Goal: Task Accomplishment & Management: Complete application form

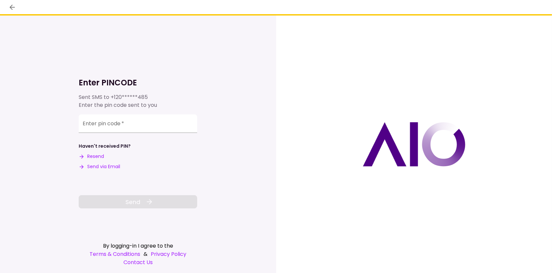
click at [109, 164] on button "Send via Email" at bounding box center [100, 166] width 42 height 7
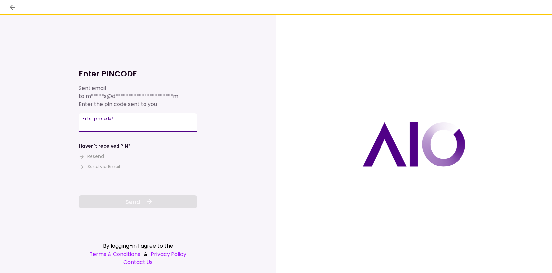
click at [100, 124] on input "Enter pin code   *" at bounding box center [138, 122] width 119 height 18
paste input "******"
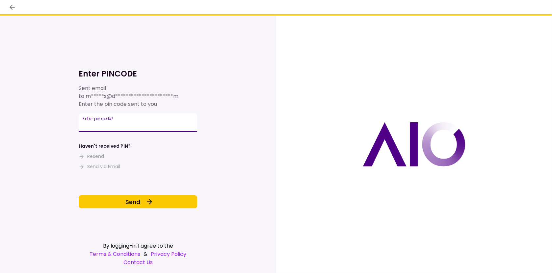
type input "******"
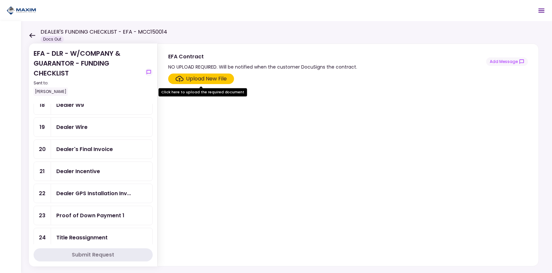
scroll to position [198, 0]
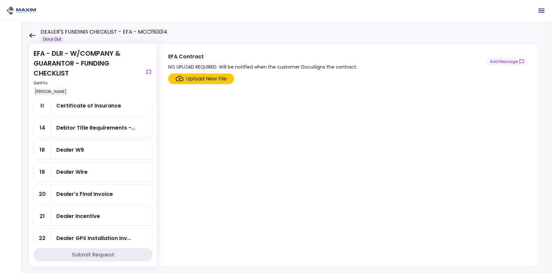
click at [67, 146] on div "Dealer W9" at bounding box center [70, 150] width 28 height 8
click at [191, 77] on div "Upload New File" at bounding box center [206, 79] width 41 height 8
click at [0, 0] on input "Upload New File" at bounding box center [0, 0] width 0 height 0
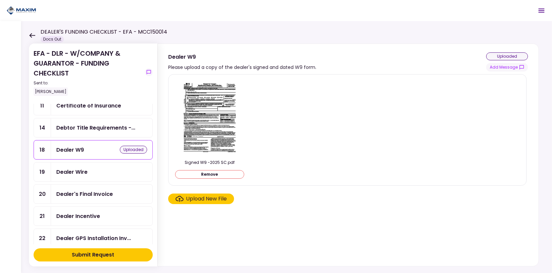
click at [198, 104] on img at bounding box center [210, 118] width 59 height 76
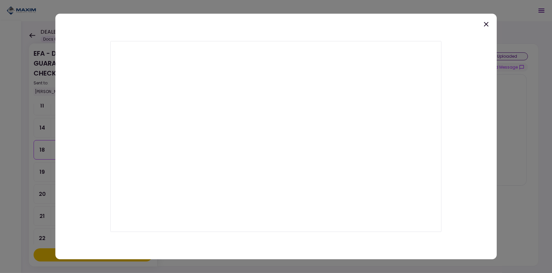
click at [488, 24] on icon at bounding box center [487, 24] width 8 height 8
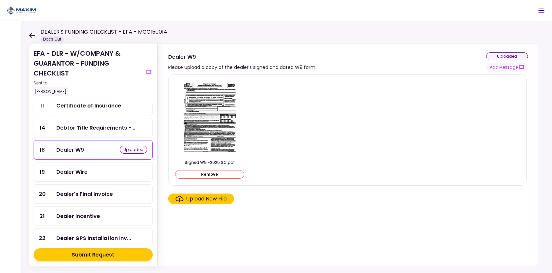
click at [72, 168] on div "Dealer Wire" at bounding box center [71, 172] width 31 height 8
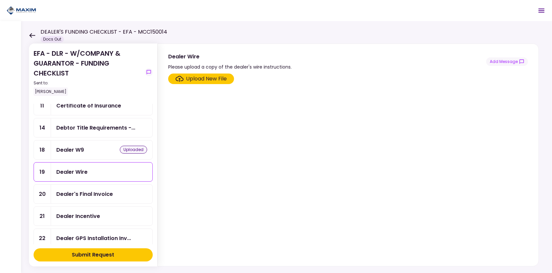
click at [199, 86] on section "Upload New File" at bounding box center [348, 168] width 360 height 190
click at [195, 78] on div "Upload New File" at bounding box center [206, 79] width 41 height 8
click at [0, 0] on input "Upload New File" at bounding box center [0, 0] width 0 height 0
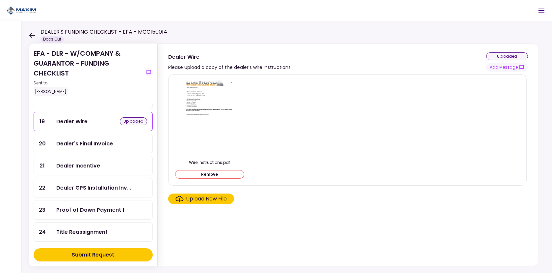
scroll to position [264, 0]
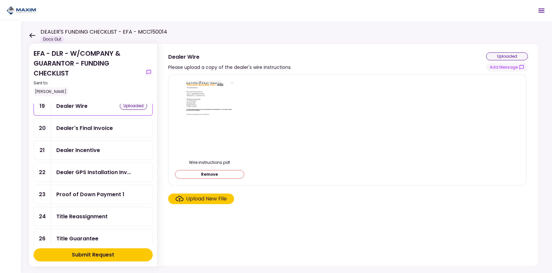
click at [86, 146] on div "Dealer Incentive" at bounding box center [78, 150] width 44 height 8
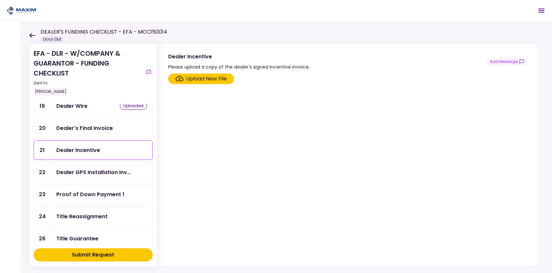
click at [200, 73] on label "Upload New File" at bounding box center [201, 78] width 66 height 11
click at [0, 0] on input "Upload New File" at bounding box center [0, 0] width 0 height 0
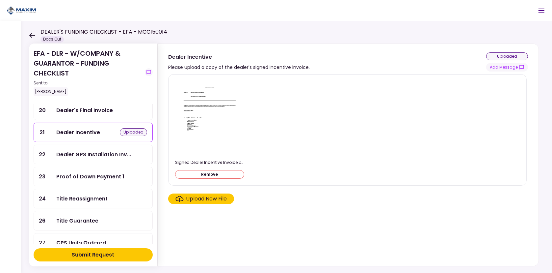
scroll to position [296, 0]
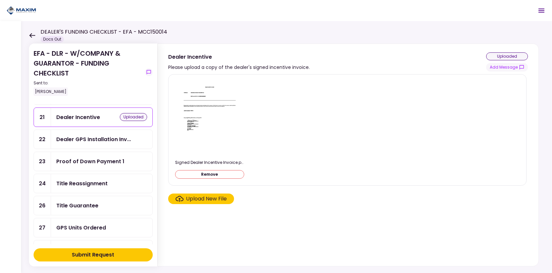
click at [77, 179] on div "Title Reassignment" at bounding box center [81, 183] width 51 height 8
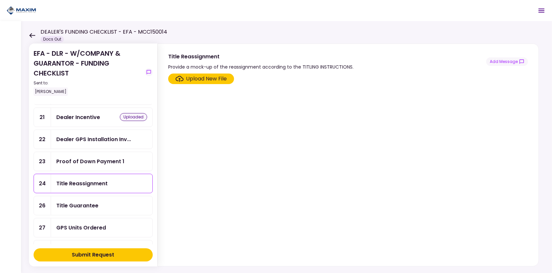
click at [206, 76] on div "Upload New File" at bounding box center [206, 79] width 41 height 8
click at [0, 0] on input "Upload New File" at bounding box center [0, 0] width 0 height 0
click at [111, 201] on div "Title Guarantee" at bounding box center [101, 205] width 91 height 8
click at [184, 81] on div "Upload New File" at bounding box center [202, 79] width 52 height 8
click at [0, 0] on input "Upload New File" at bounding box center [0, 0] width 0 height 0
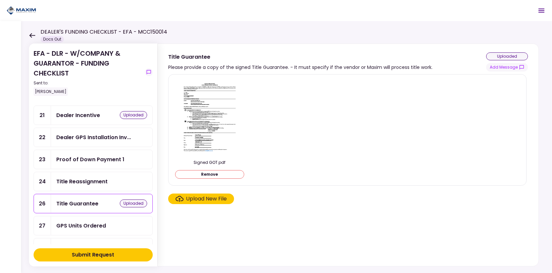
scroll to position [296, 0]
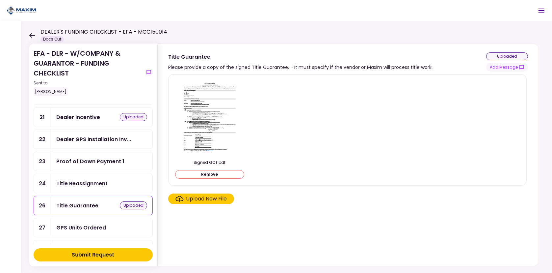
click at [101, 179] on div "Title Reassignment" at bounding box center [81, 183] width 51 height 8
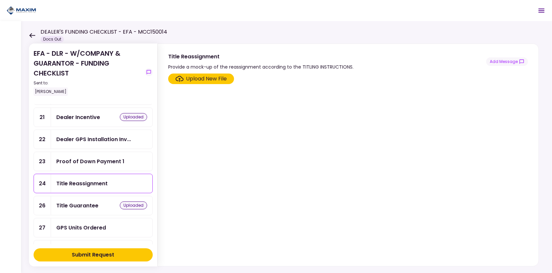
click at [187, 73] on label "Upload New File" at bounding box center [201, 78] width 66 height 11
click at [0, 0] on input "Upload New File" at bounding box center [0, 0] width 0 height 0
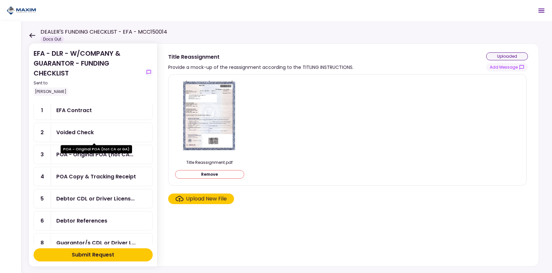
scroll to position [33, 0]
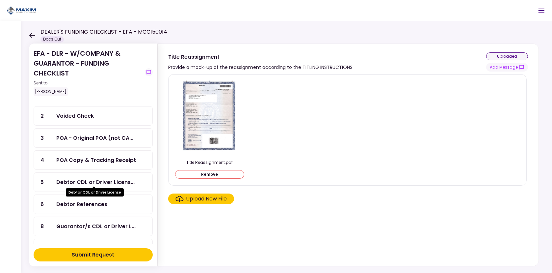
click at [97, 181] on div "Debtor CDL or Driver Licens..." at bounding box center [95, 182] width 78 height 8
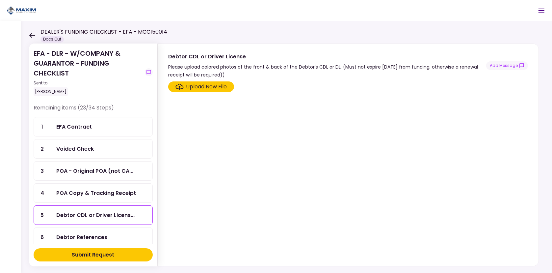
click at [77, 255] on div "Submit Request" at bounding box center [93, 255] width 42 height 8
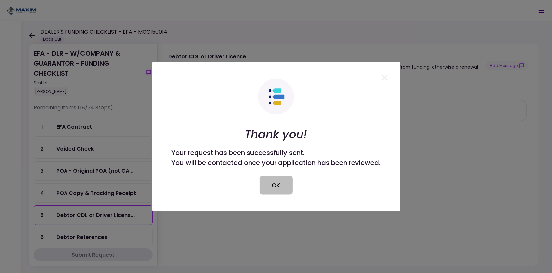
click at [278, 182] on button "OK" at bounding box center [276, 185] width 33 height 18
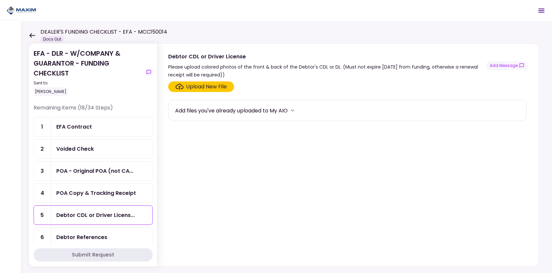
click at [77, 148] on div "Voided Check" at bounding box center [75, 149] width 38 height 8
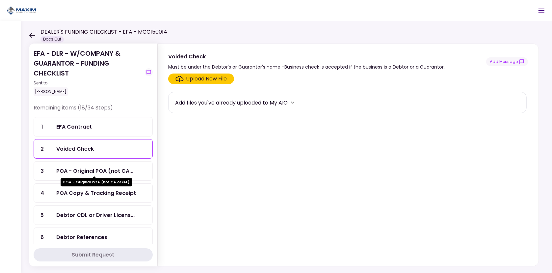
click at [84, 172] on div "POA - Original POA (not CA..." at bounding box center [94, 171] width 77 height 8
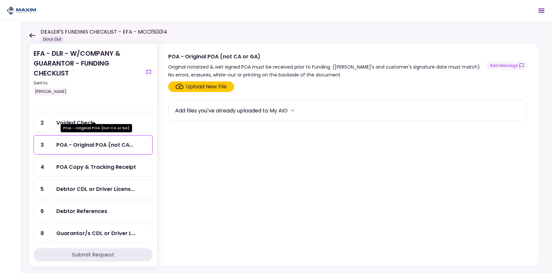
scroll to position [66, 0]
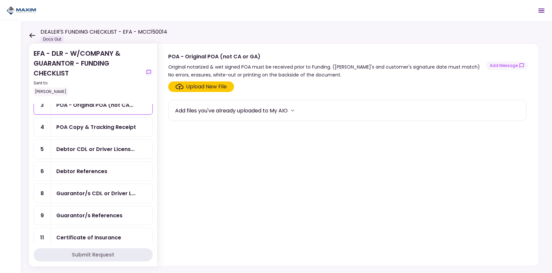
click at [81, 120] on div "POA Copy & Tracking Receipt" at bounding box center [101, 127] width 101 height 19
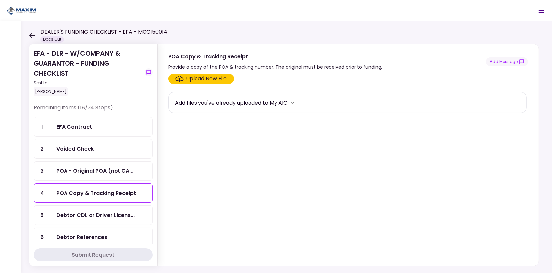
click at [83, 147] on div "Voided Check" at bounding box center [75, 149] width 38 height 8
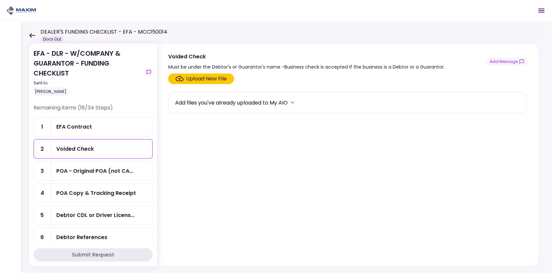
click at [176, 76] on icon "Click here to upload the required document" at bounding box center [180, 79] width 8 height 6
click at [0, 0] on input "Upload New File" at bounding box center [0, 0] width 0 height 0
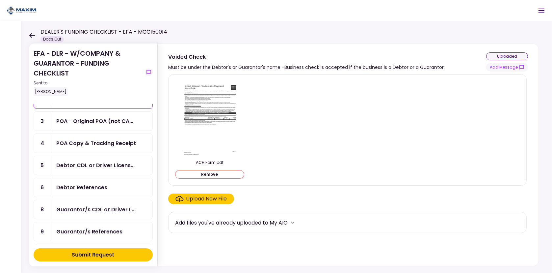
scroll to position [66, 0]
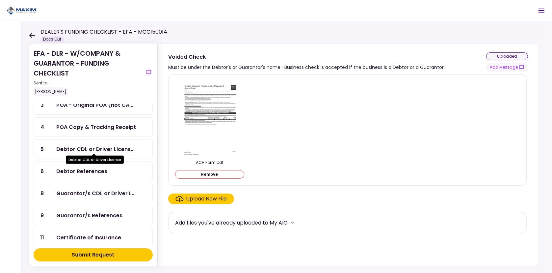
click at [84, 146] on div "Debtor CDL or Driver Licens..." at bounding box center [95, 149] width 78 height 8
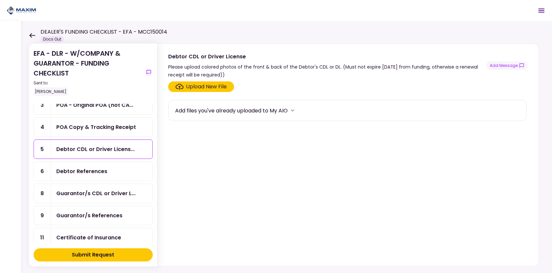
click at [198, 86] on div "Upload New File" at bounding box center [206, 87] width 41 height 8
click at [0, 0] on input "Upload New File" at bounding box center [0, 0] width 0 height 0
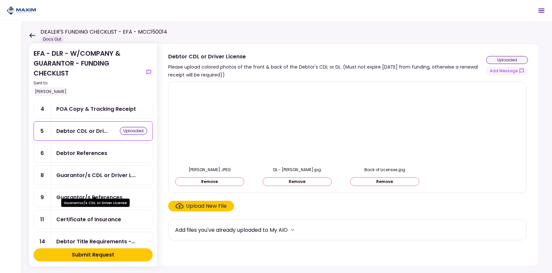
scroll to position [99, 0]
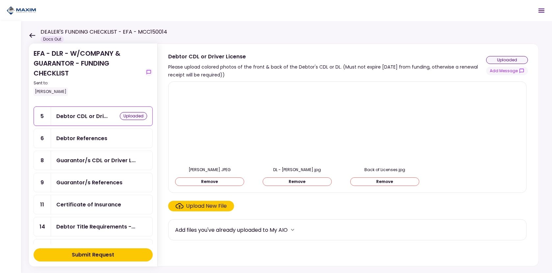
click at [228, 182] on button "Remove" at bounding box center [209, 181] width 69 height 9
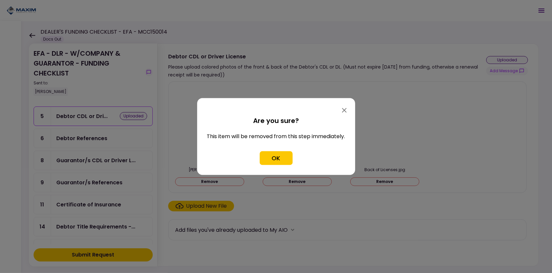
click at [342, 110] on icon "button" at bounding box center [345, 110] width 8 height 8
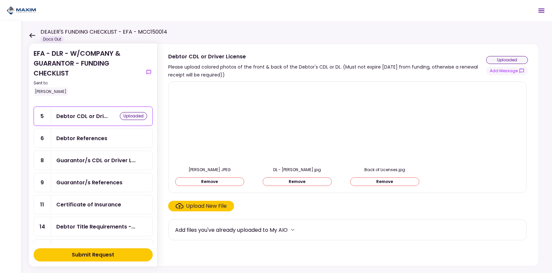
click at [88, 160] on div "Guarantor/s CDL or Driver L..." at bounding box center [95, 160] width 79 height 8
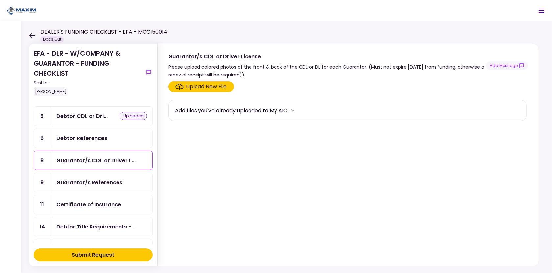
click at [208, 88] on div "Upload New File" at bounding box center [206, 87] width 41 height 8
click at [0, 0] on input "Upload New File" at bounding box center [0, 0] width 0 height 0
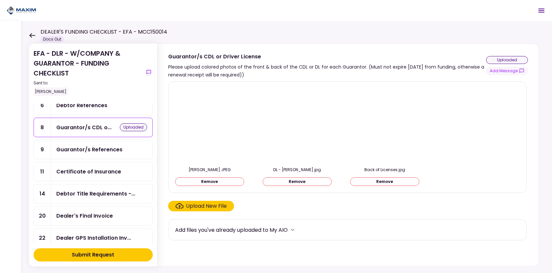
scroll to position [165, 0]
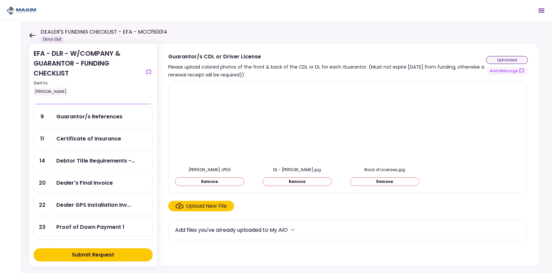
click at [93, 162] on div "Debtor Title Requirements -..." at bounding box center [101, 160] width 101 height 19
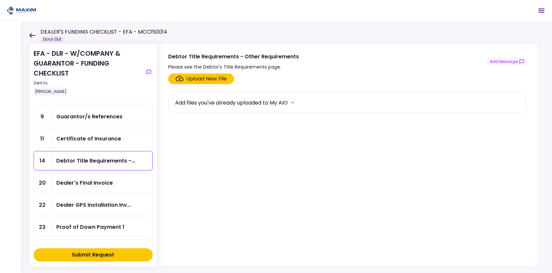
click at [86, 179] on div "Dealer's Final Invoice" at bounding box center [84, 183] width 57 height 8
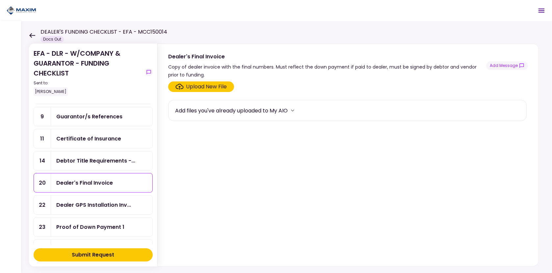
click at [88, 205] on div "Dealer GPS Installation Inv..." at bounding box center [101, 204] width 101 height 19
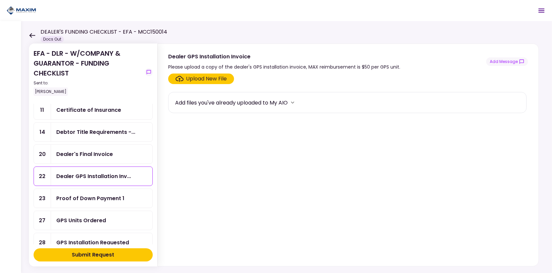
scroll to position [231, 0]
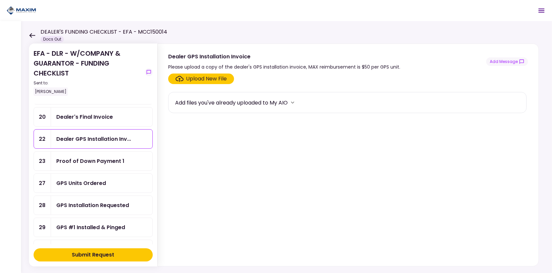
click at [82, 157] on div "Proof of Down Payment 1" at bounding box center [90, 161] width 68 height 8
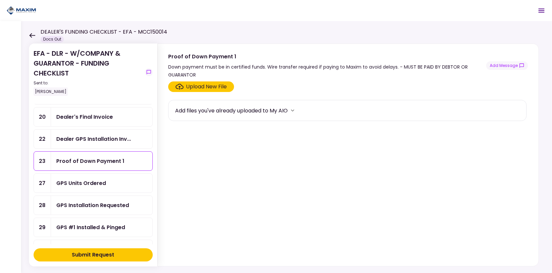
click at [79, 179] on div "GPS Units Ordered" at bounding box center [81, 183] width 50 height 8
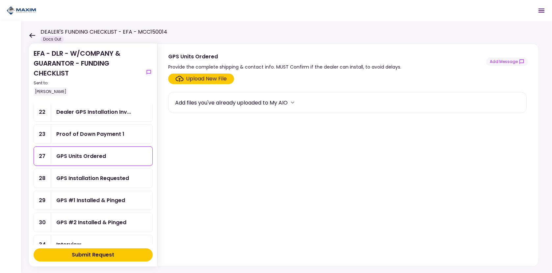
scroll to position [296, 0]
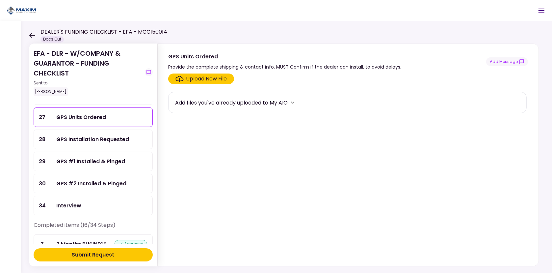
click at [196, 82] on label "Upload New File" at bounding box center [201, 78] width 66 height 11
click at [0, 0] on input "Upload New File" at bounding box center [0, 0] width 0 height 0
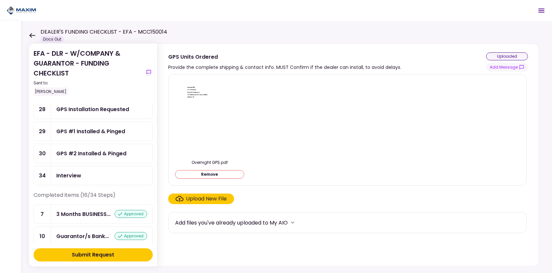
scroll to position [362, 0]
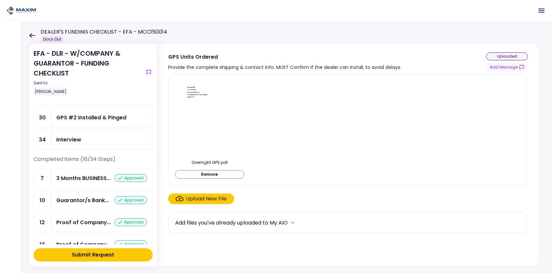
click at [106, 254] on div "Submit Request" at bounding box center [93, 255] width 42 height 8
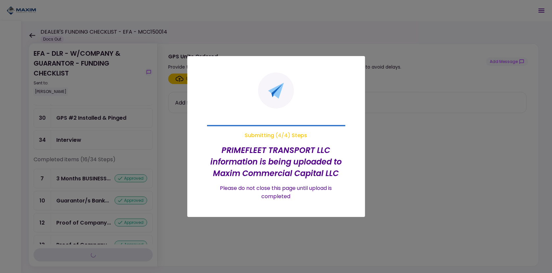
scroll to position [276, 0]
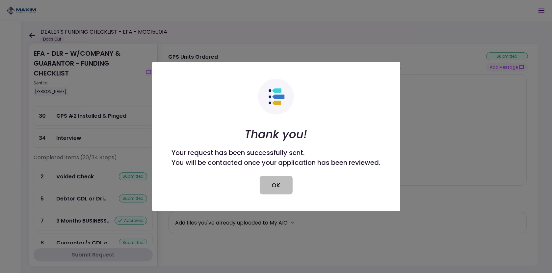
click at [279, 187] on button "OK" at bounding box center [276, 185] width 33 height 18
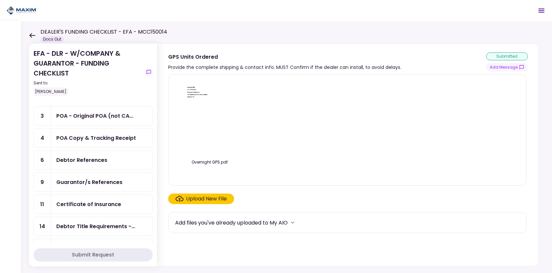
scroll to position [0, 0]
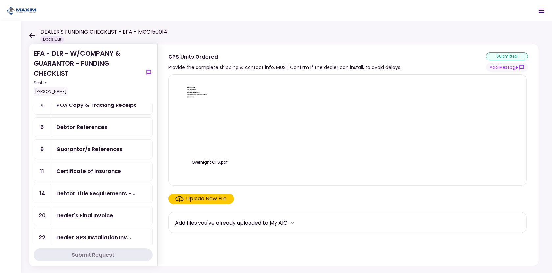
scroll to position [99, 0]
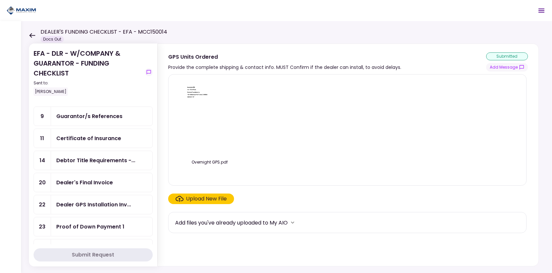
click at [80, 174] on div "Dealer's Final Invoice" at bounding box center [101, 182] width 101 height 19
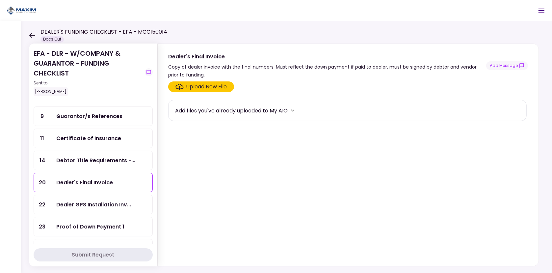
click at [197, 89] on div "Upload New File" at bounding box center [206, 87] width 41 height 8
click at [0, 0] on input "Upload New File" at bounding box center [0, 0] width 0 height 0
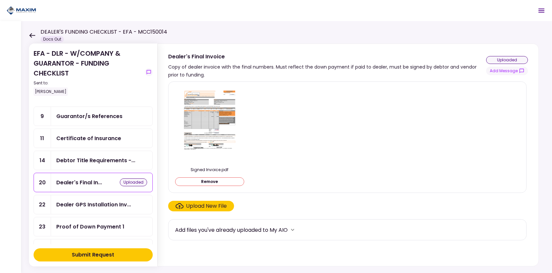
click at [119, 256] on button "Submit Request" at bounding box center [93, 254] width 119 height 13
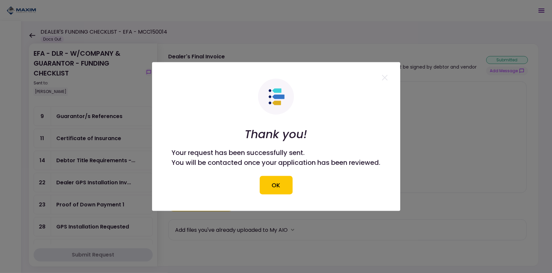
drag, startPoint x: 280, startPoint y: 178, endPoint x: 283, endPoint y: 177, distance: 3.5
click at [281, 178] on button "OK" at bounding box center [276, 185] width 33 height 18
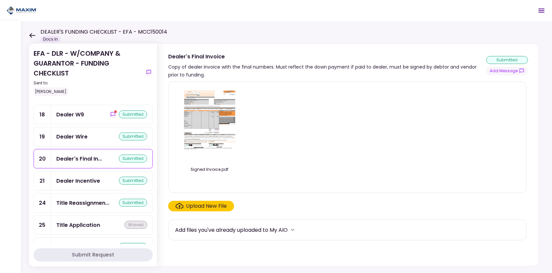
scroll to position [496, 0]
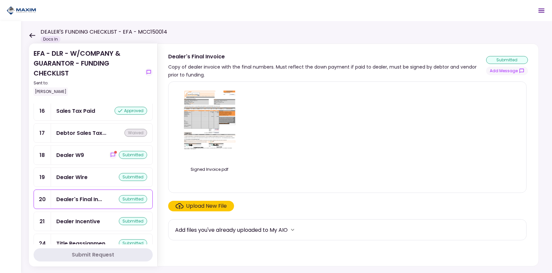
click at [77, 151] on div "Dealer W9" at bounding box center [70, 155] width 28 height 8
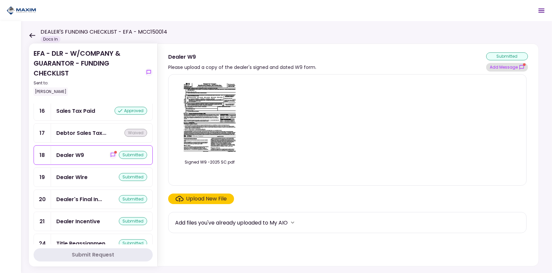
click at [509, 63] on button "Add Message" at bounding box center [508, 67] width 42 height 9
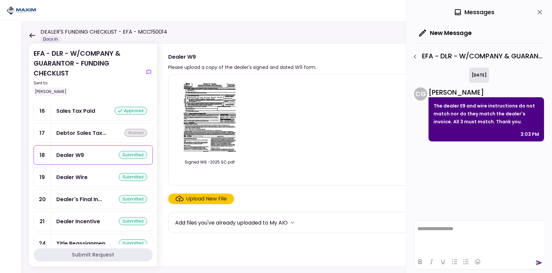
click at [205, 201] on div "Upload New File" at bounding box center [206, 199] width 41 height 8
click at [0, 0] on input "Upload New File" at bounding box center [0, 0] width 0 height 0
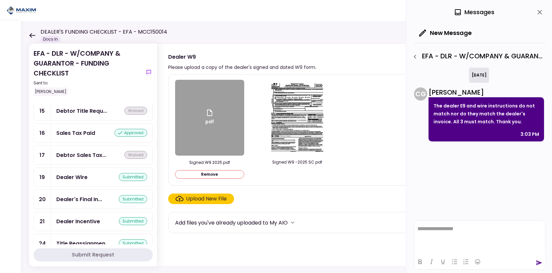
scroll to position [517, 0]
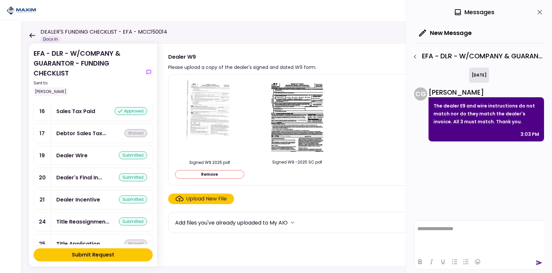
click at [202, 98] on img at bounding box center [210, 118] width 46 height 76
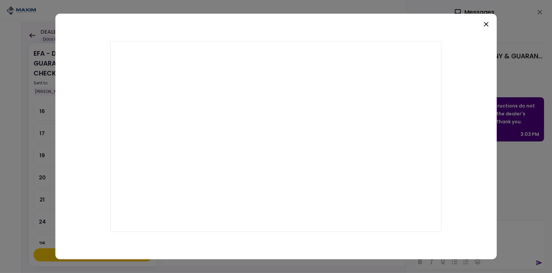
click at [484, 25] on icon at bounding box center [487, 24] width 8 height 8
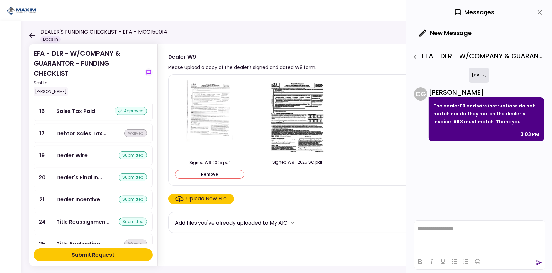
click at [83, 256] on div "Submit Request" at bounding box center [93, 255] width 42 height 8
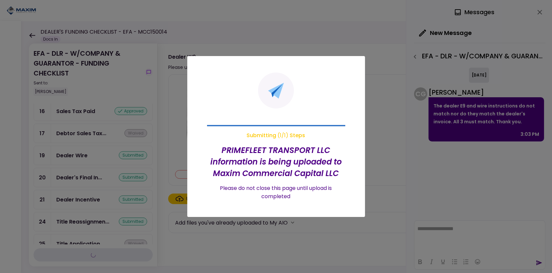
scroll to position [496, 0]
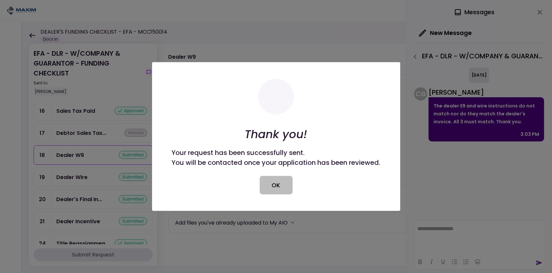
click at [269, 180] on button "OK" at bounding box center [276, 185] width 33 height 18
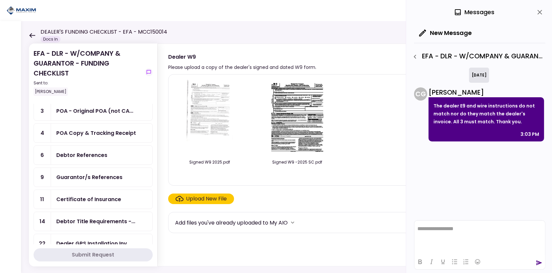
scroll to position [0, 0]
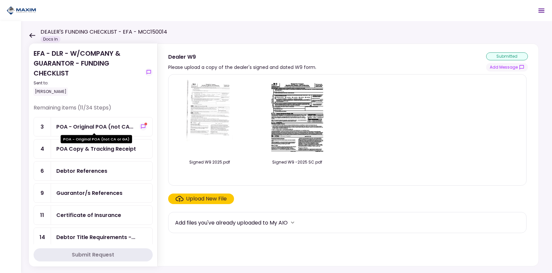
click at [110, 136] on div "POA - Original POA (not CA or GA)" at bounding box center [96, 139] width 71 height 8
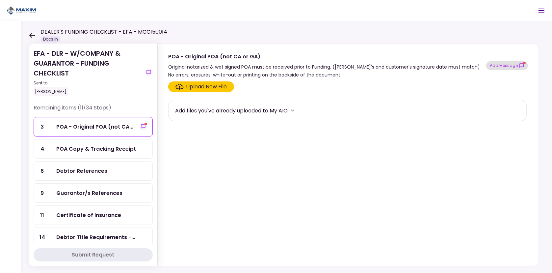
click at [500, 67] on button "Add Message" at bounding box center [508, 65] width 42 height 9
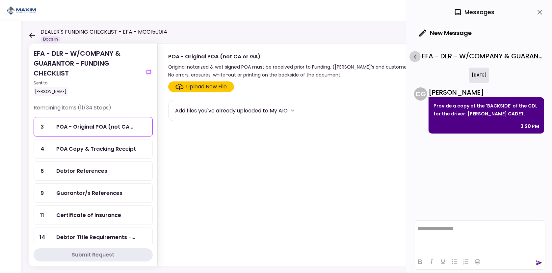
click at [416, 56] on icon "button" at bounding box center [415, 57] width 8 height 8
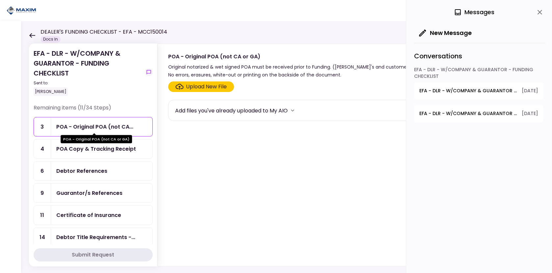
click at [119, 124] on div "POA - Original POA (not CA..." at bounding box center [94, 127] width 77 height 8
click at [443, 90] on span "EFA - DLR - W/COMPANY & GUARANTOR - FUNDING CHECKLIST - POA - Original POA (not…" at bounding box center [469, 90] width 98 height 7
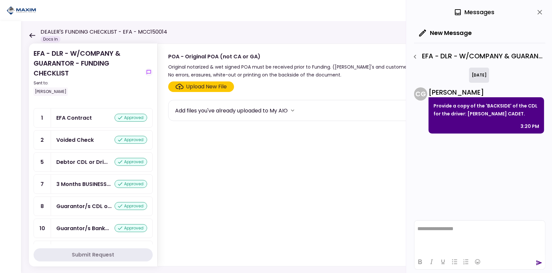
scroll to position [264, 0]
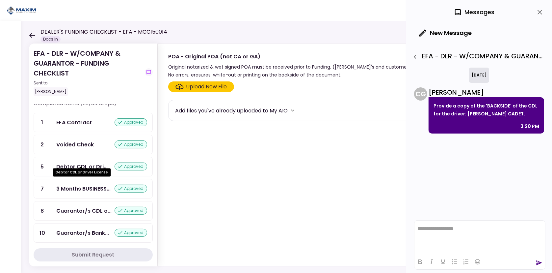
click at [79, 162] on div "Debtor CDL or Dri..." at bounding box center [81, 166] width 51 height 8
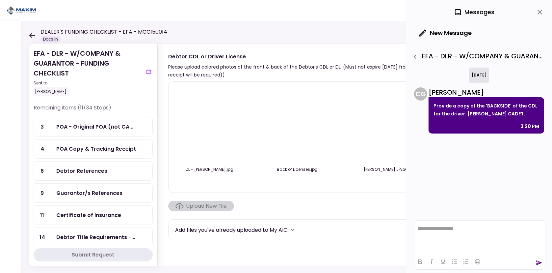
click at [70, 151] on div "POA Copy & Tracking Receipt" at bounding box center [96, 149] width 80 height 8
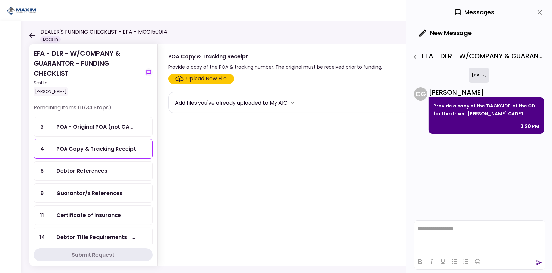
click at [415, 53] on icon "button" at bounding box center [415, 57] width 8 height 8
